Goal: Use online tool/utility: Use online tool/utility

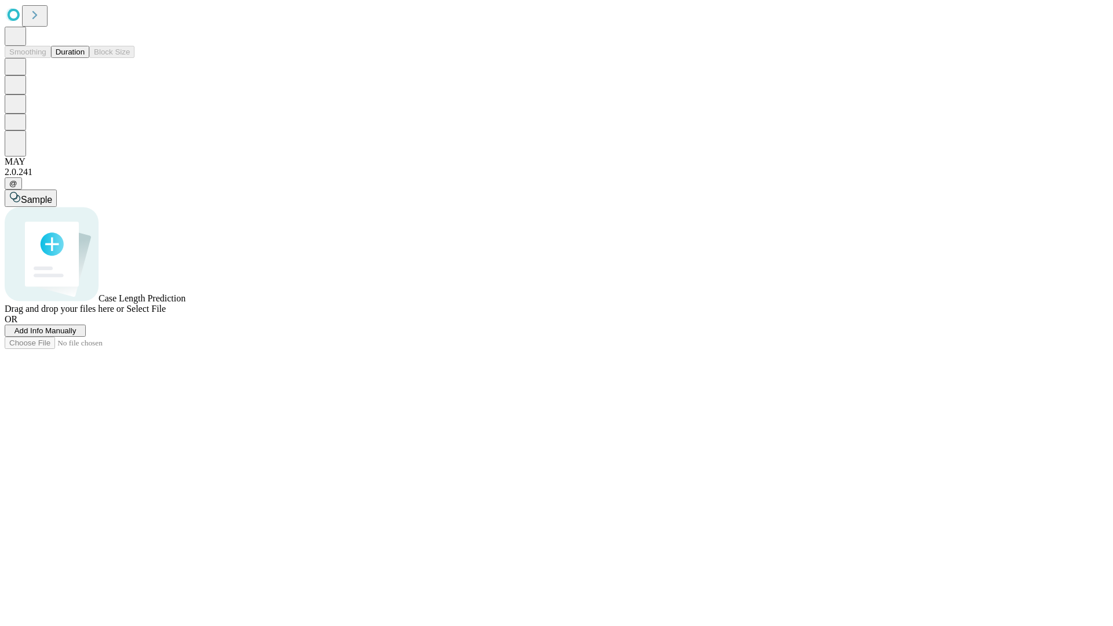
click at [85, 58] on button "Duration" at bounding box center [70, 52] width 38 height 12
click at [166, 313] on span "Select File" at bounding box center [145, 309] width 39 height 10
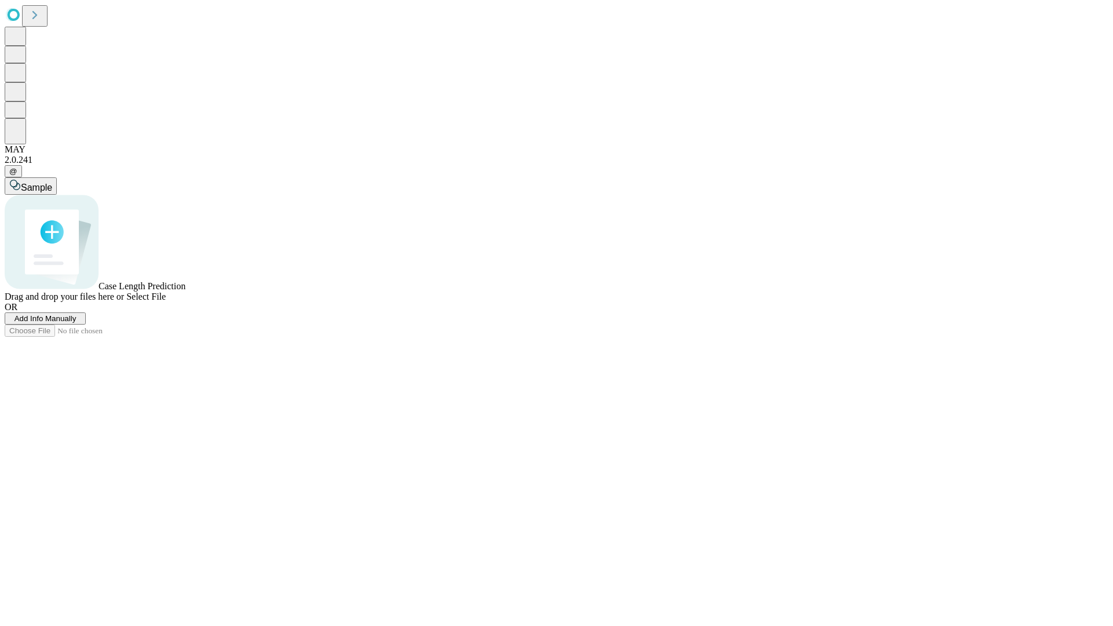
click at [166, 301] on span "Select File" at bounding box center [145, 296] width 39 height 10
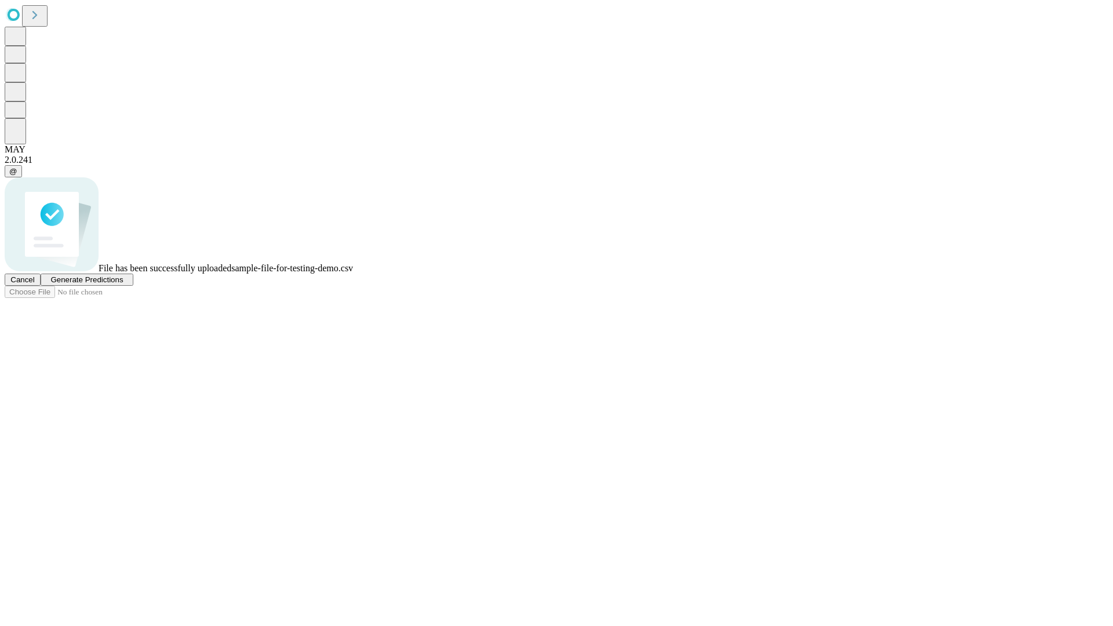
click at [123, 284] on span "Generate Predictions" at bounding box center [86, 279] width 72 height 9
